Goal: Task Accomplishment & Management: Use online tool/utility

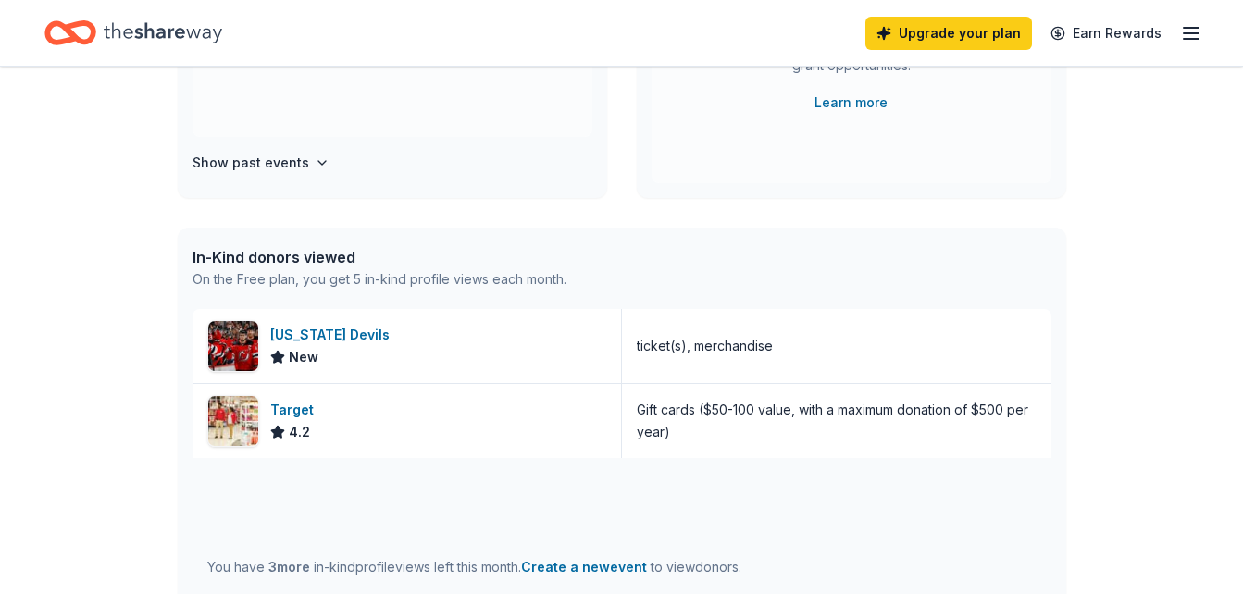
scroll to position [332, 0]
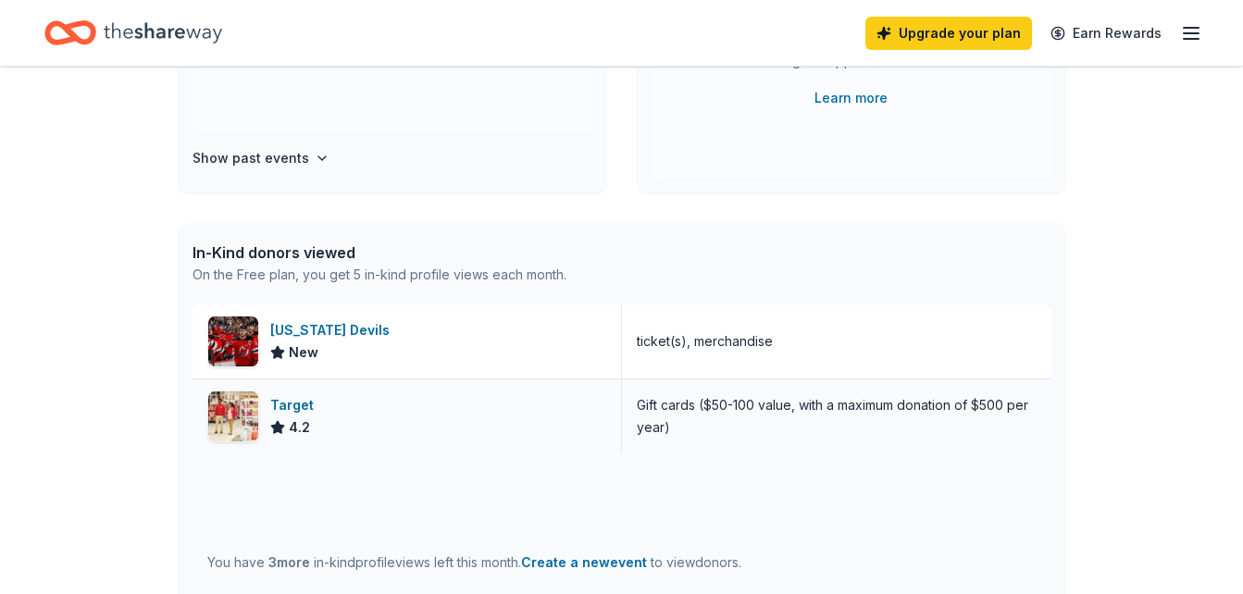
click at [258, 425] on div at bounding box center [233, 417] width 52 height 52
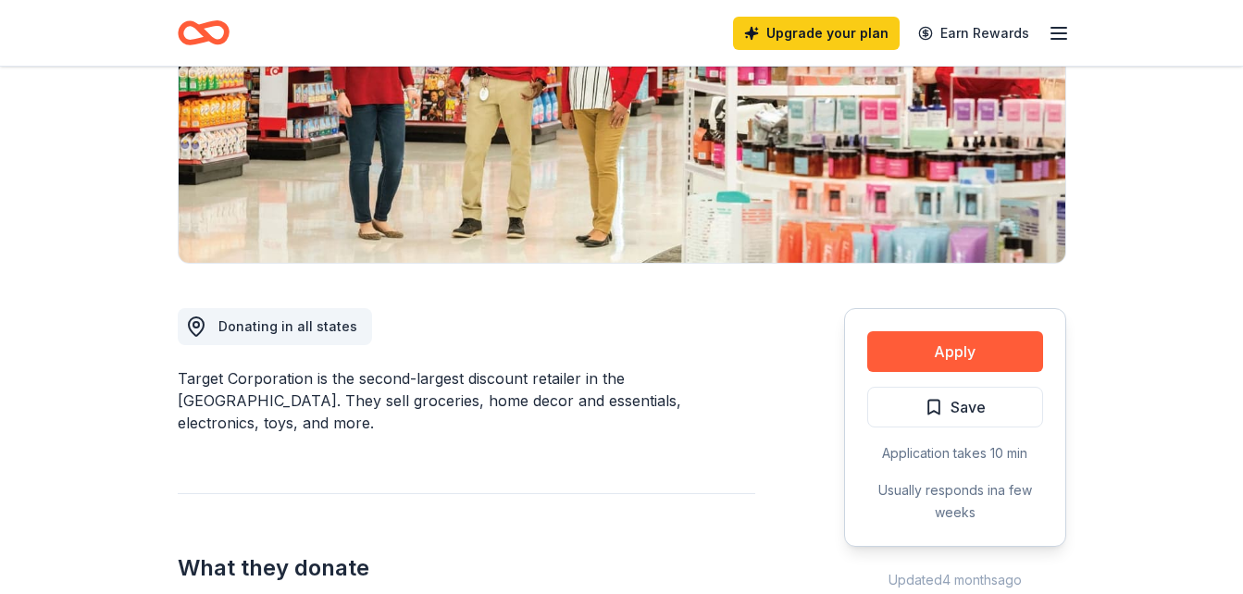
scroll to position [339, 0]
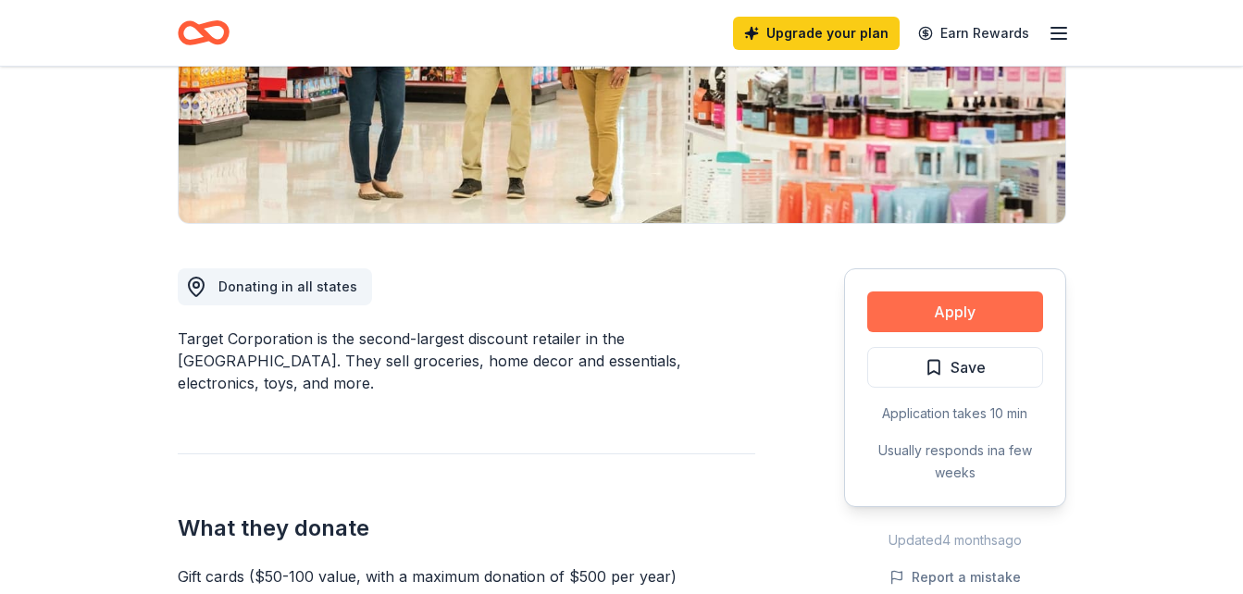
click at [918, 316] on button "Apply" at bounding box center [955, 312] width 176 height 41
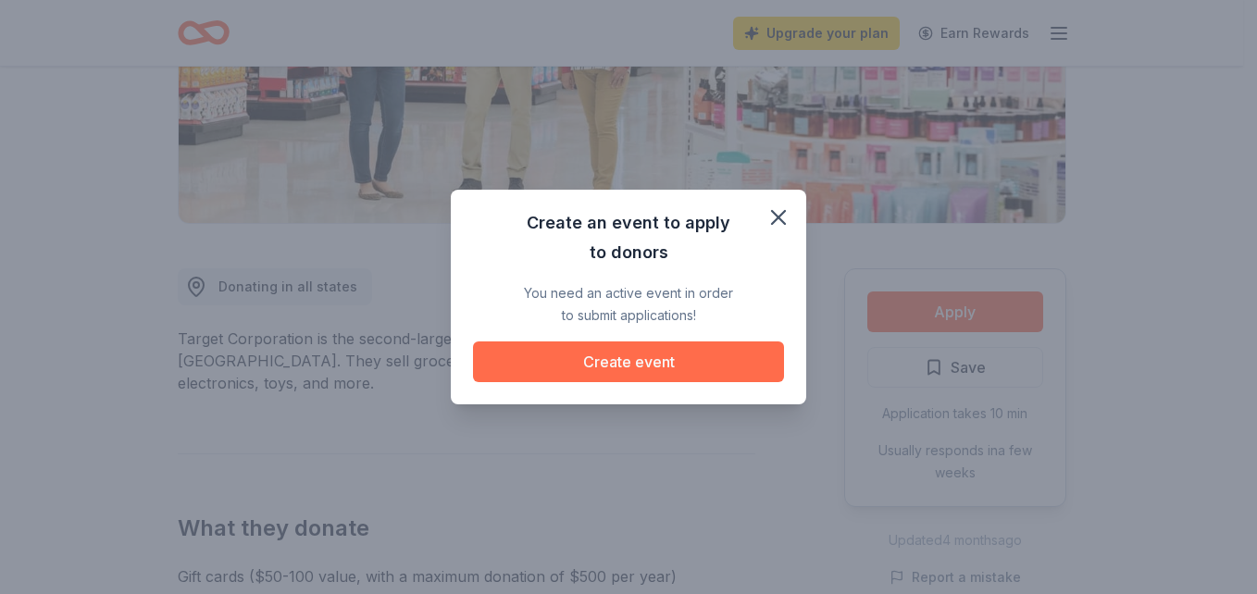
click at [672, 364] on button "Create event" at bounding box center [628, 362] width 311 height 41
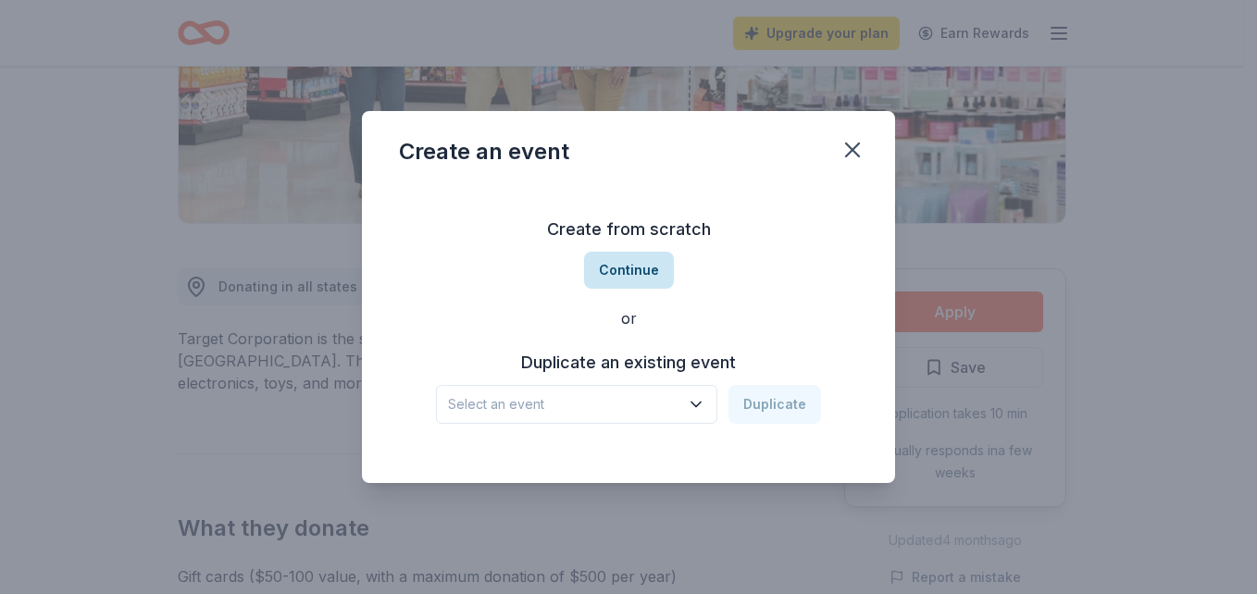
click at [660, 262] on button "Continue" at bounding box center [629, 270] width 90 height 37
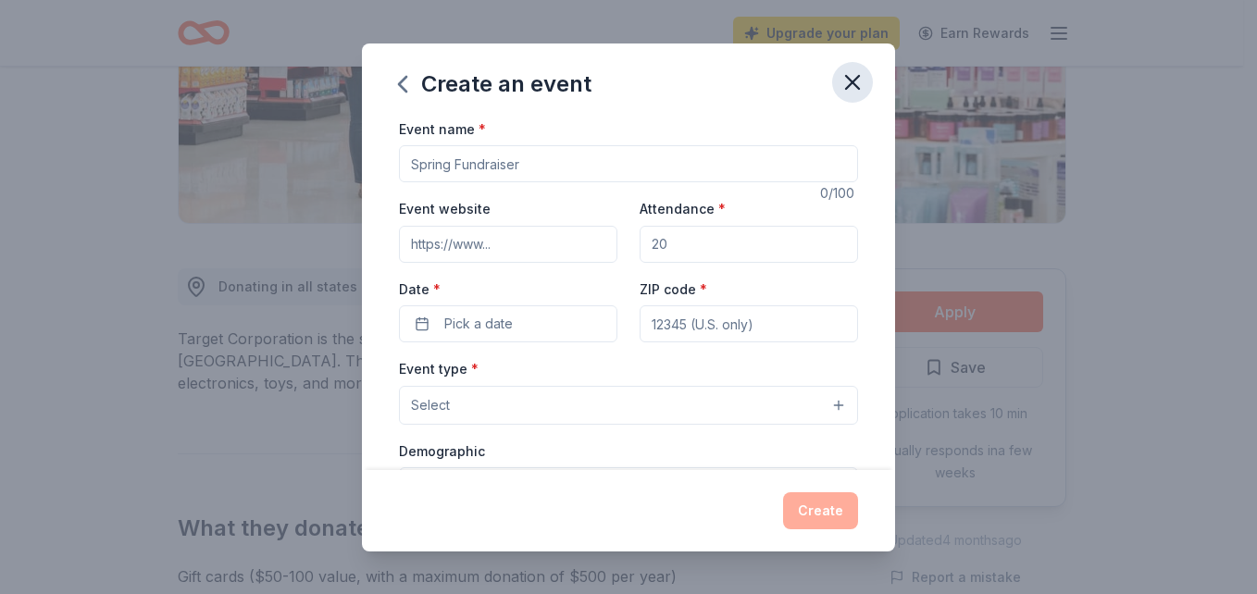
click at [857, 81] on icon "button" at bounding box center [852, 82] width 26 height 26
